Goal: Task Accomplishment & Management: Manage account settings

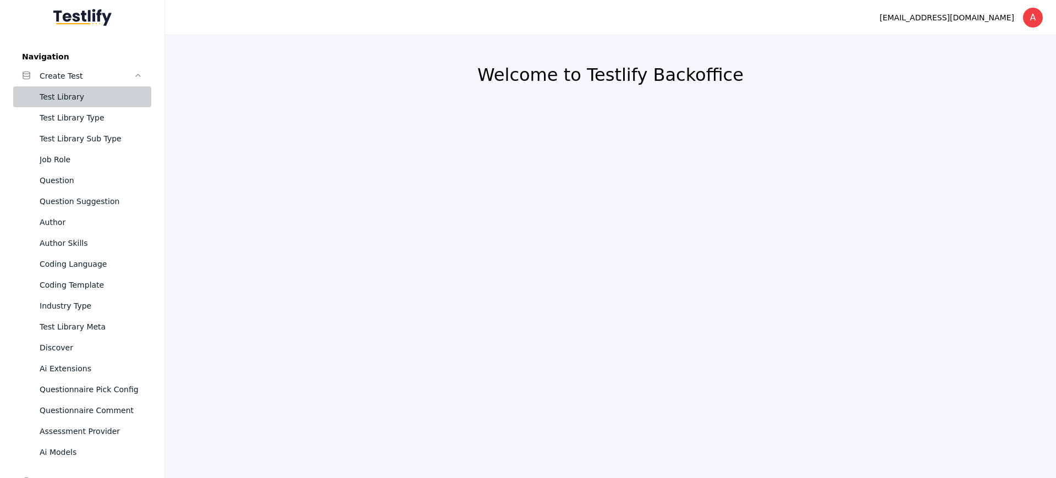
click at [94, 95] on div "Test Library" at bounding box center [91, 96] width 103 height 13
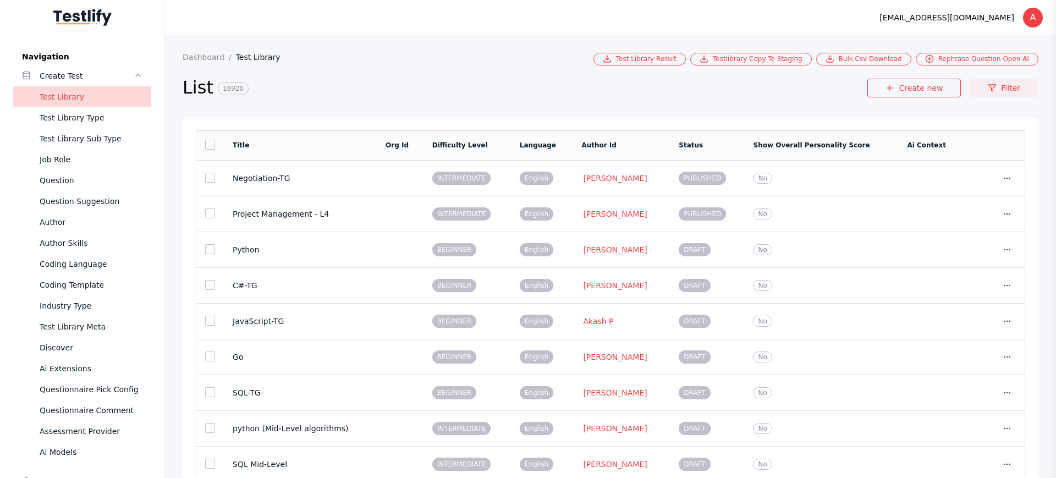
click at [992, 94] on link "Filter" at bounding box center [1004, 88] width 69 height 19
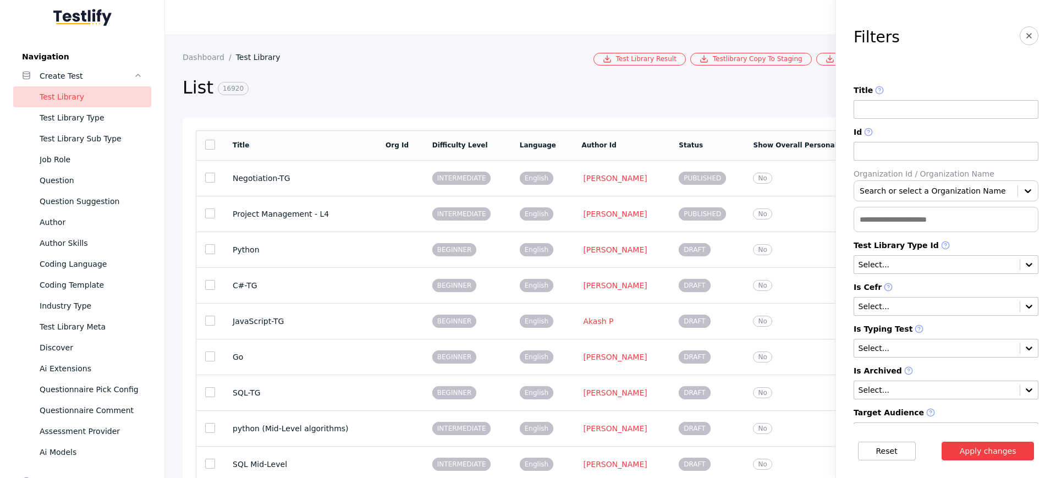
click at [869, 150] on input at bounding box center [946, 151] width 185 height 19
paste input "**********"
type input "**********"
click at [942, 442] on button "Apply changes" at bounding box center [988, 451] width 93 height 19
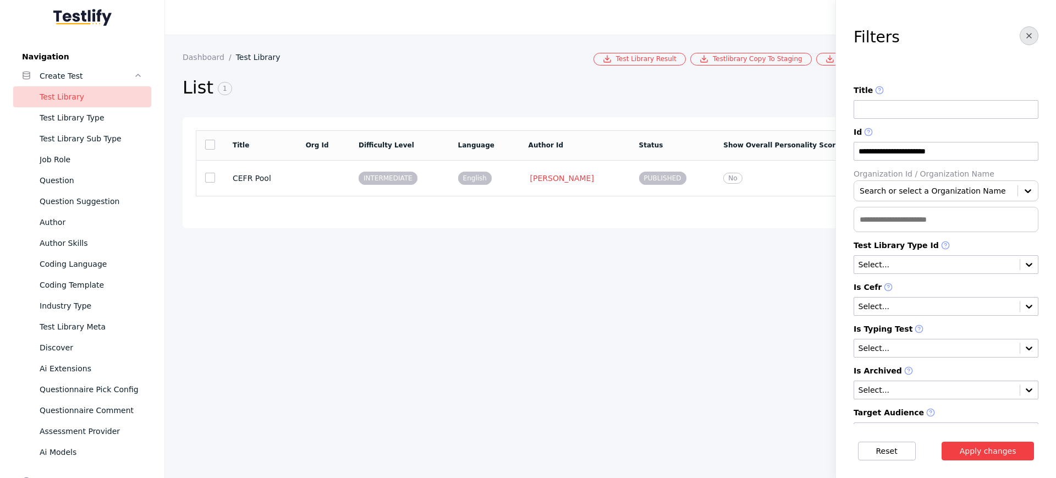
click at [1020, 41] on button "button" at bounding box center [1029, 35] width 19 height 19
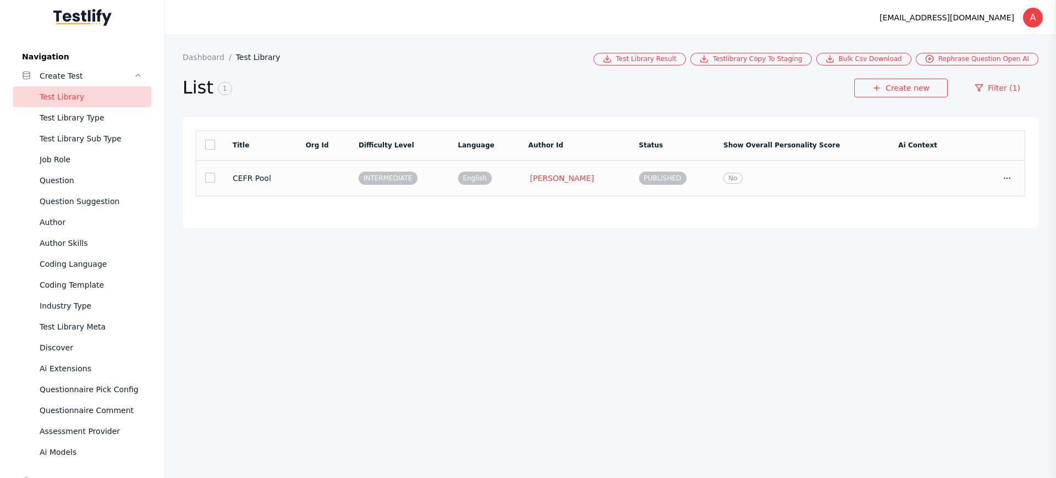
click at [655, 182] on span "PUBLISHED" at bounding box center [662, 178] width 47 height 13
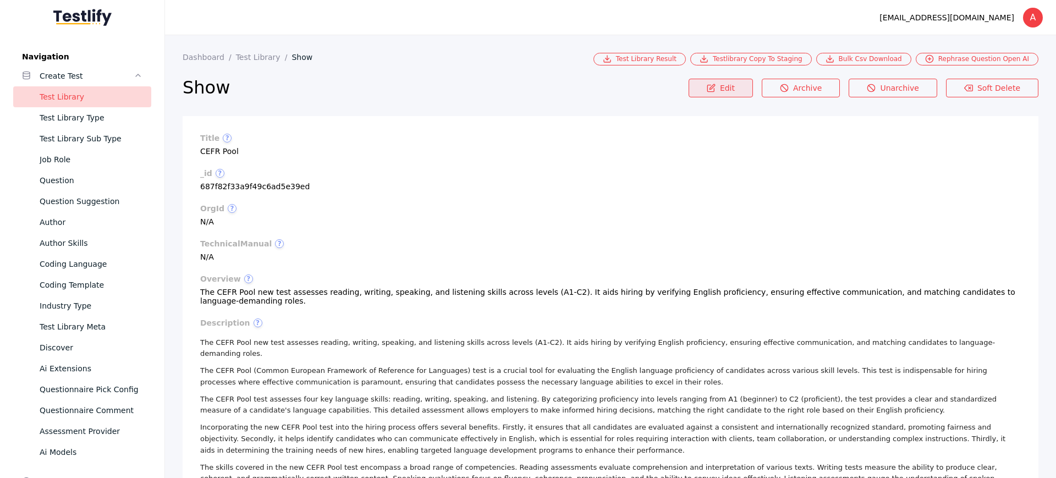
click at [700, 88] on link "Edit" at bounding box center [721, 88] width 64 height 19
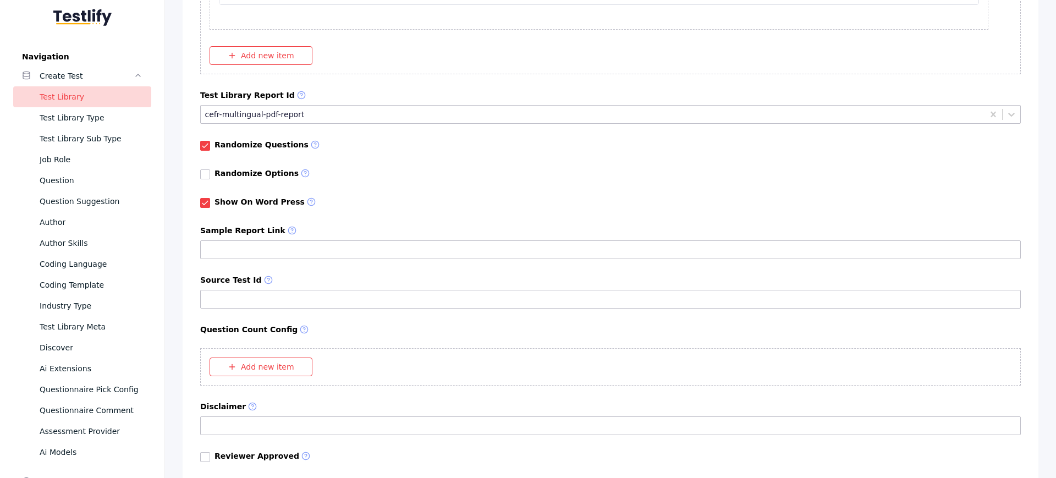
scroll to position [9774, 0]
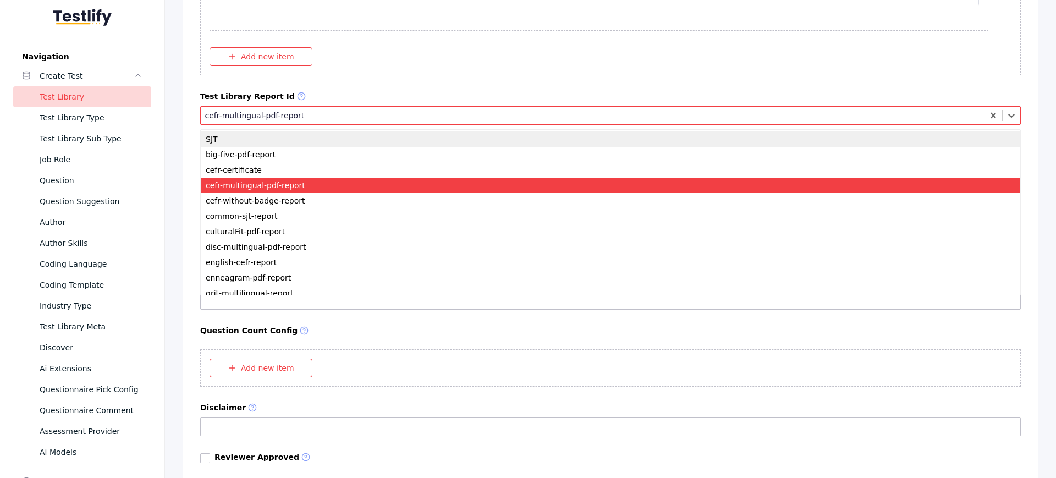
click at [381, 115] on div at bounding box center [593, 115] width 776 height 10
click at [320, 109] on div "cefr-multingual-pdf-report" at bounding box center [593, 115] width 784 height 14
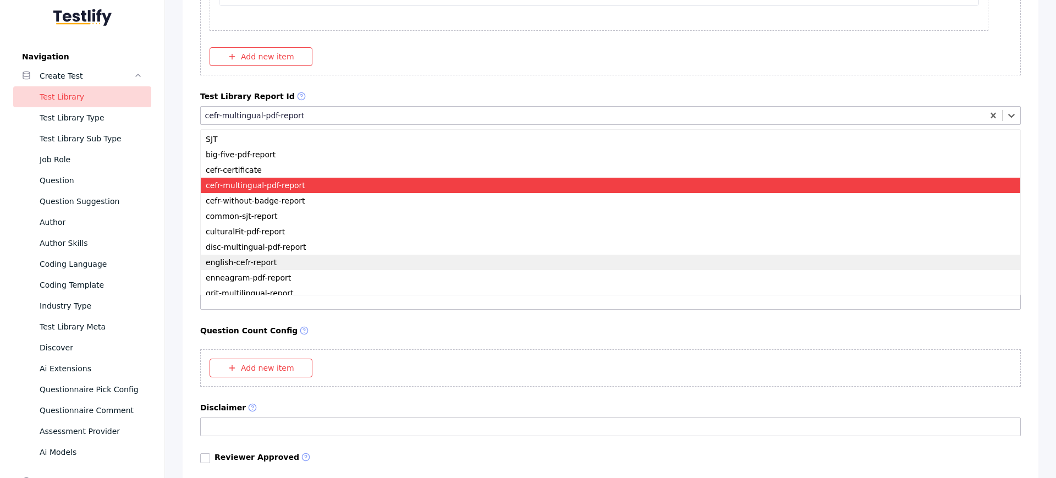
click at [306, 261] on div "english-cefr-report" at bounding box center [611, 262] width 820 height 15
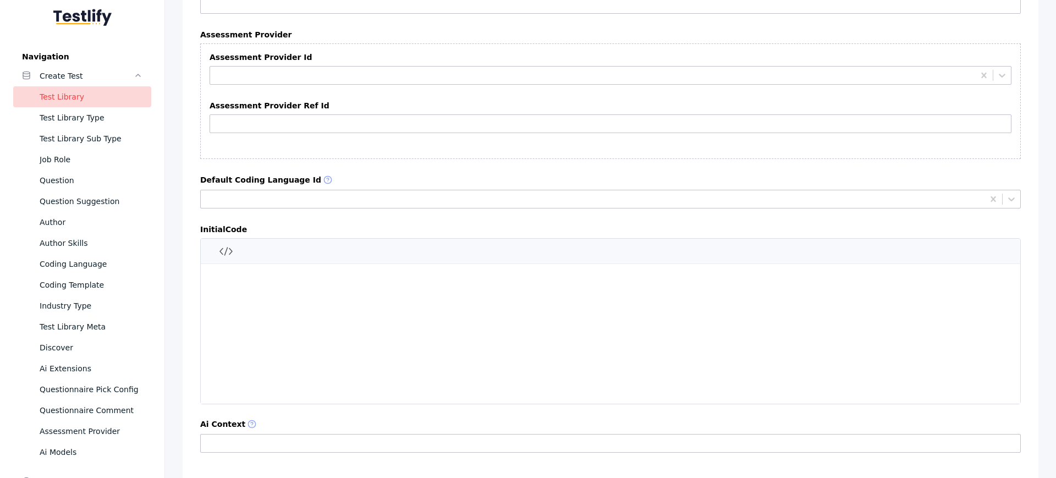
scroll to position [10620, 0]
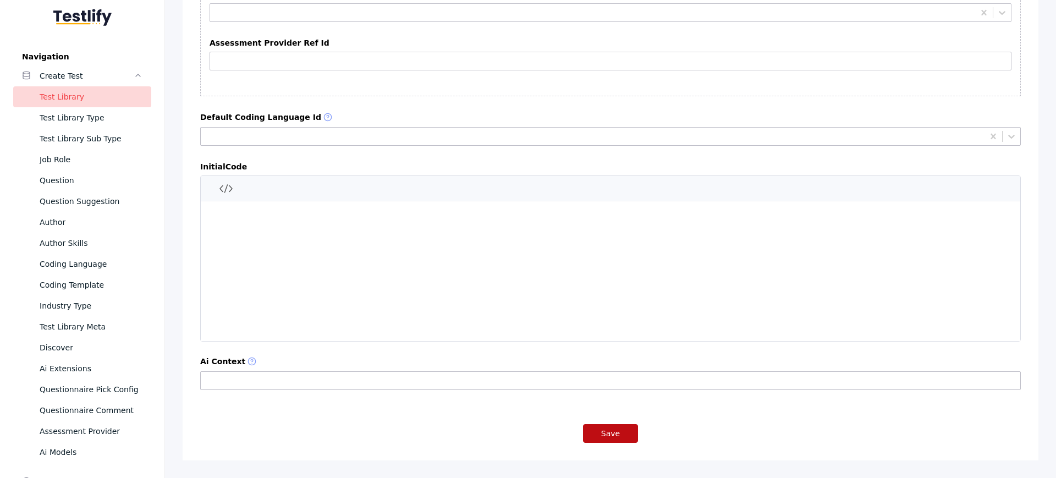
click at [610, 428] on button "Save" at bounding box center [610, 433] width 55 height 19
